Goal: Information Seeking & Learning: Understand process/instructions

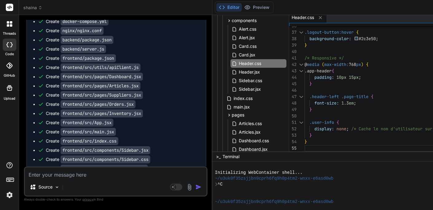
scroll to position [26, 0]
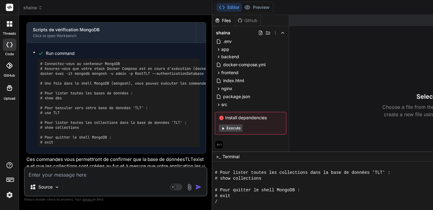
click at [233, 129] on button "Execute" at bounding box center [231, 128] width 24 height 7
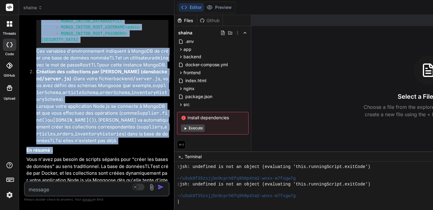
type textarea "x"
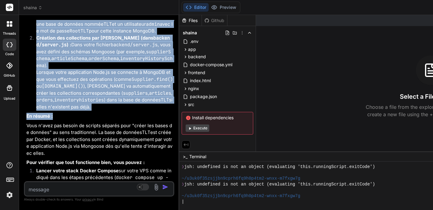
drag, startPoint x: 215, startPoint y: 89, endPoint x: 118, endPoint y: 88, distance: 97.0
click at [118, 88] on div "Bind AI Web Search Created with Pixso. Code Generator You je veux séparer n8N e…" at bounding box center [99, 112] width 160 height 195
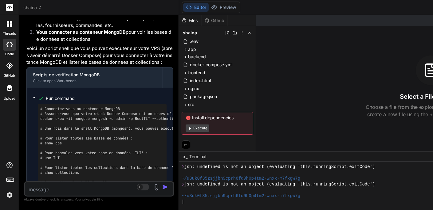
click at [55, 189] on textarea at bounding box center [87, 187] width 124 height 11
type textarea "p"
type textarea "x"
type textarea "po"
type textarea "x"
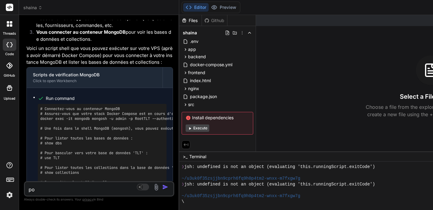
type textarea "pou"
type textarea "x"
type textarea "pouq"
type textarea "x"
type textarea "pouqu"
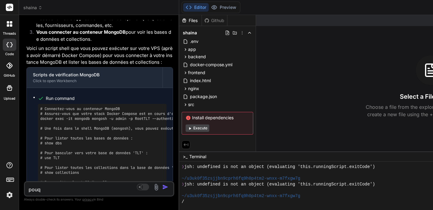
type textarea "x"
type textarea "pouquo"
type textarea "x"
type textarea "pouquoi"
type textarea "x"
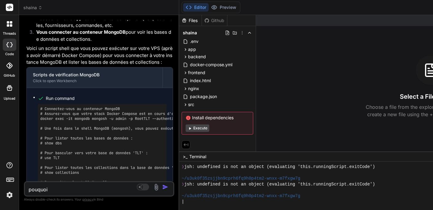
type textarea "pourquoi"
type textarea "x"
type textarea "pourquoi l"
type textarea "x"
type textarea "pourquoi le"
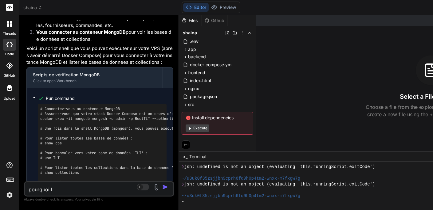
type textarea "x"
type textarea "pourquoi le"
type textarea "x"
type textarea "pourquoi le p"
type textarea "x"
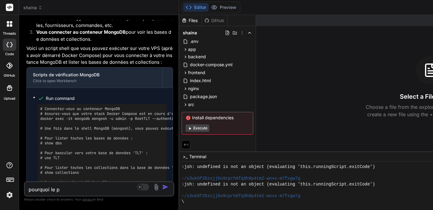
type textarea "pourquoi le pr"
type textarea "x"
type textarea "pourquoi le pre"
type textarea "x"
type textarea "pourquoi le prev"
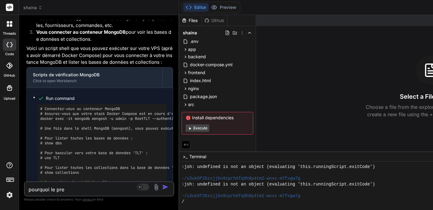
type textarea "x"
type textarea "pourquoi le previ"
type textarea "x"
type textarea "pourquoi le previe"
type textarea "x"
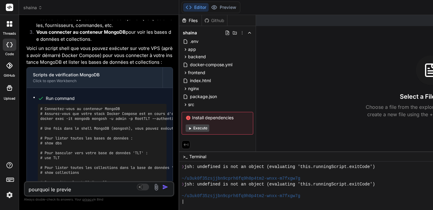
type textarea "pourquoi le preview"
type textarea "x"
type textarea "pourquoi le preview"
type textarea "x"
type textarea "pourquoi le preview n"
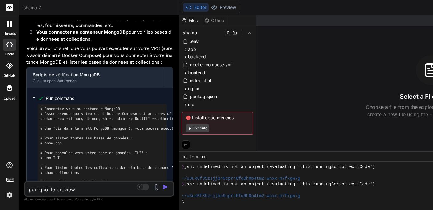
type textarea "x"
type textarea "pourquoi le preview ne"
type textarea "x"
type textarea "pourquoi le preview ne"
type textarea "x"
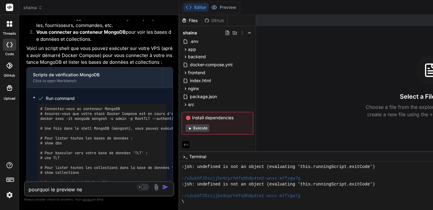
type textarea "pourquoi le preview ne f"
type textarea "x"
type textarea "pourquoi le preview ne fo"
type textarea "x"
type textarea "pourquoi le preview ne fon"
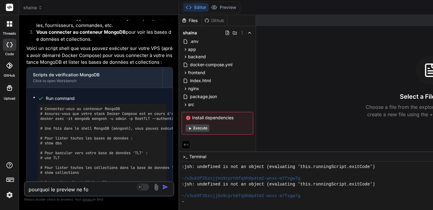
type textarea "x"
type textarea "pourquoi le preview ne fonc"
type textarea "x"
type textarea "pourquoi le preview ne fonct"
type textarea "x"
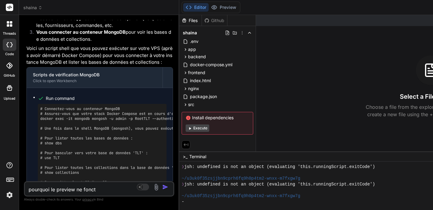
type textarea "pourquoi le preview ne foncti"
type textarea "x"
type textarea "pourquoi le preview ne fonctio"
type textarea "x"
type textarea "pourquoi le preview ne fonction"
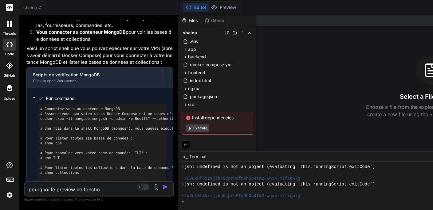
type textarea "x"
type textarea "pourquoi le preview ne fonctionn"
type textarea "x"
type textarea "pourquoi le preview ne fonctionne"
type textarea "x"
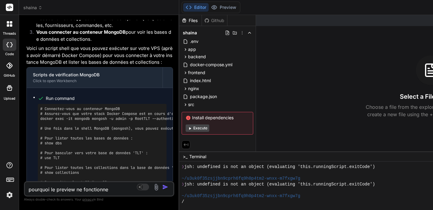
type textarea "pourquoi le preview ne fonctionne"
type textarea "x"
type textarea "pourquoi le preview ne fonctionne p"
type textarea "x"
type textarea "pourquoi le preview ne fonctionne pa"
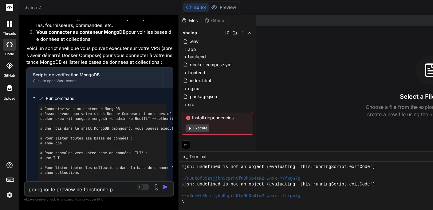
type textarea "x"
type textarea "pourquoi le preview ne fonctionne pas"
type textarea "x"
type textarea "pourquoi le preview ne fonctionne pas"
type textarea "x"
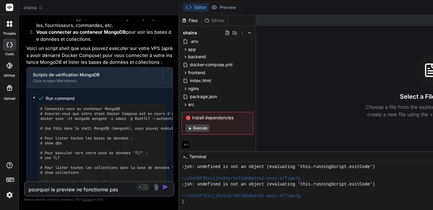
type textarea "pourquoi le preview ne fonctionne pas ?"
type textarea "x"
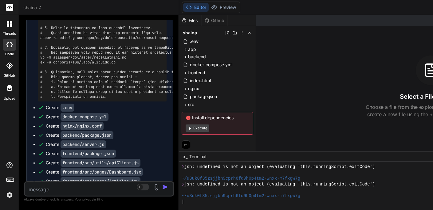
scroll to position [2591, 0]
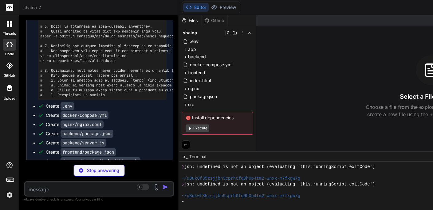
type textarea "x"
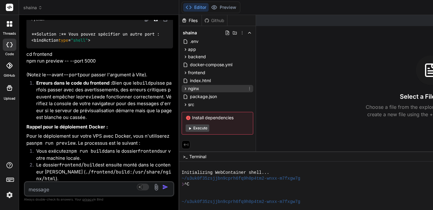
scroll to position [0, 0]
click at [217, 21] on div "Github" at bounding box center [214, 21] width 25 height 6
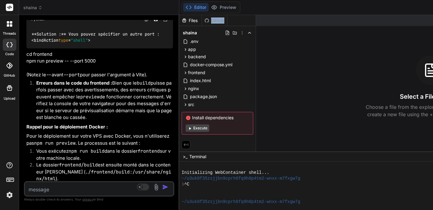
click at [217, 21] on div "Github" at bounding box center [214, 21] width 25 height 6
click at [9, 65] on icon at bounding box center [9, 66] width 6 height 6
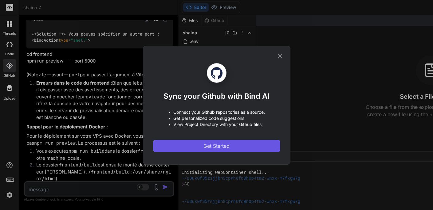
click at [212, 145] on span "Get Started" at bounding box center [216, 145] width 26 height 7
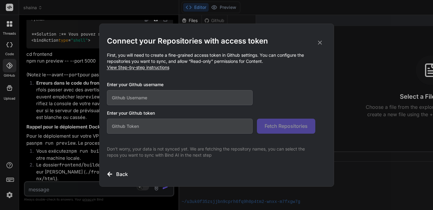
click at [176, 100] on input "text" at bounding box center [180, 97] width 146 height 15
click at [153, 70] on span "View Step-by-step instructions" at bounding box center [138, 67] width 62 height 5
